Goal: Information Seeking & Learning: Learn about a topic

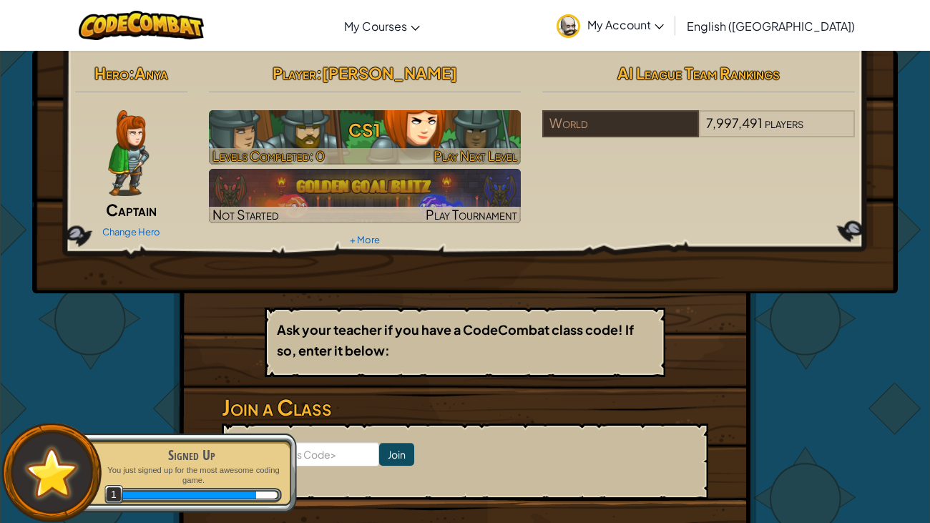
click at [472, 127] on h3 "CS1" at bounding box center [365, 130] width 313 height 32
